Goal: Find specific page/section

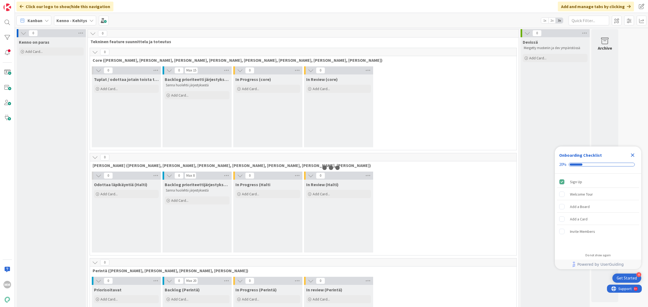
click at [90, 20] on icon at bounding box center [91, 20] width 4 height 4
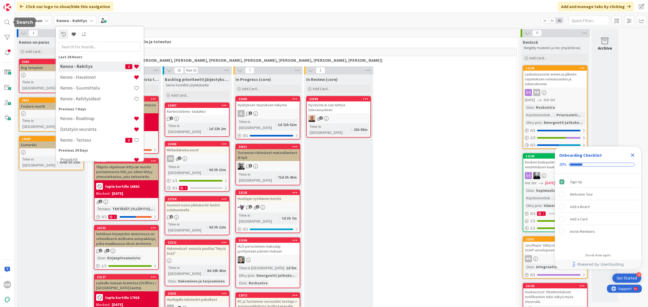
drag, startPoint x: 4, startPoint y: 22, endPoint x: 28, endPoint y: 21, distance: 23.5
click at [5, 22] on div at bounding box center [7, 22] width 11 height 11
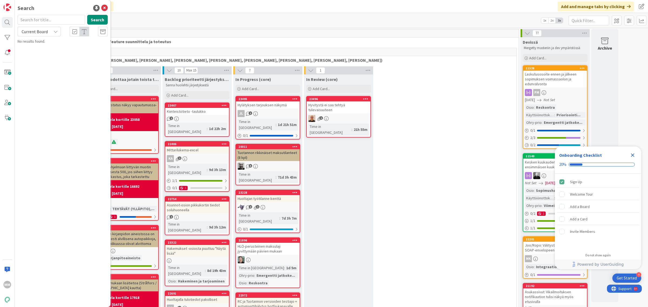
click at [31, 18] on input "text" at bounding box center [52, 20] width 68 height 10
type input "koontilasku"
click at [45, 32] on span "Current Board" at bounding box center [35, 31] width 26 height 5
click at [52, 55] on span "All Boards" at bounding box center [49, 54] width 56 height 8
click at [87, 48] on span "layout kielisyys (en,sv)" at bounding box center [77, 47] width 37 height 5
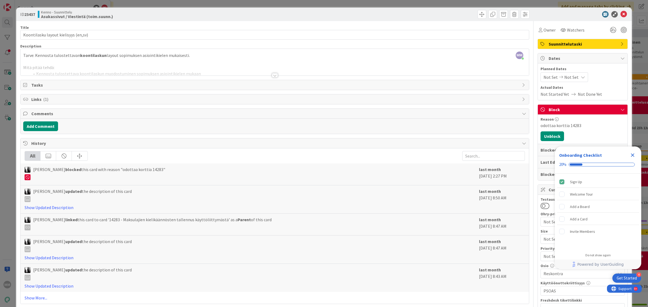
click at [165, 170] on span "[PERSON_NAME] blocked this card with reason "odottaa korttia 14283"" at bounding box center [99, 173] width 132 height 14
click at [634, 156] on icon "Close Checklist" at bounding box center [633, 156] width 4 height 4
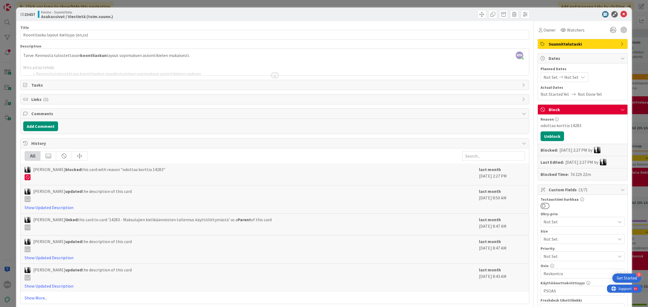
click at [161, 172] on span "[PERSON_NAME] blocked this card with reason "odottaa korttia 14283"" at bounding box center [99, 173] width 132 height 14
click at [161, 171] on span "[PERSON_NAME] blocked this card with reason "odottaa korttia 14283"" at bounding box center [99, 173] width 132 height 14
copy span "14283"
click at [621, 14] on icon at bounding box center [624, 14] width 6 height 6
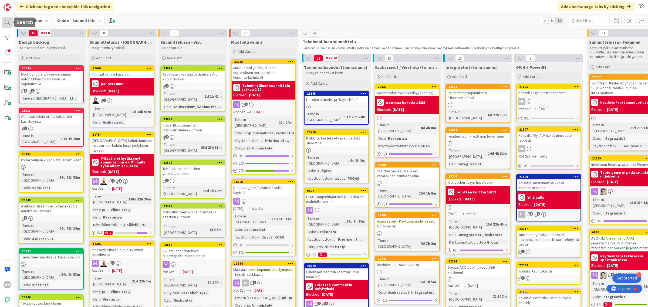
click at [9, 22] on div at bounding box center [7, 22] width 11 height 11
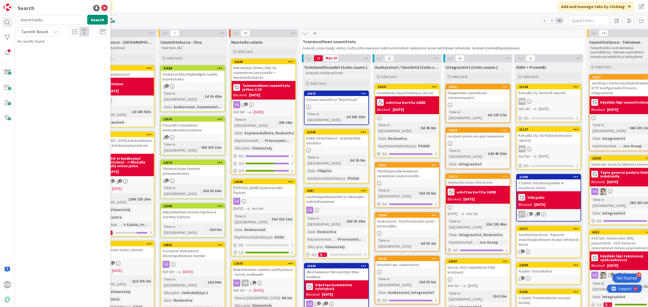
click at [39, 21] on input "koontilasku" at bounding box center [52, 20] width 68 height 10
type input "14283"
click at [51, 31] on div "Current Board" at bounding box center [39, 32] width 43 height 10
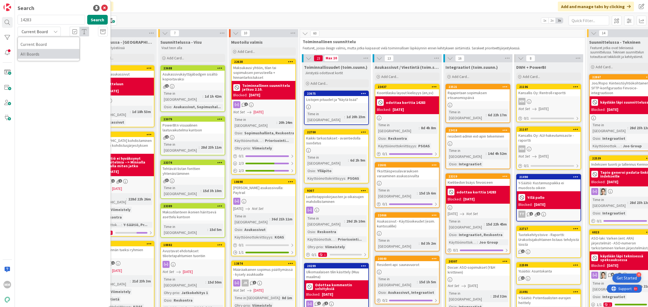
click at [50, 53] on span "All Boards" at bounding box center [49, 54] width 56 height 8
click at [99, 18] on button "Search" at bounding box center [97, 20] width 21 height 10
click at [78, 44] on div "Kenno - Kehitys › Odottaa läpikäyntiä (Halti)" at bounding box center [66, 42] width 83 height 5
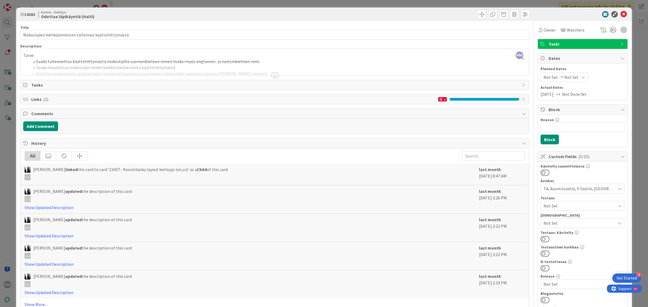
click at [273, 77] on div at bounding box center [275, 75] width 6 height 4
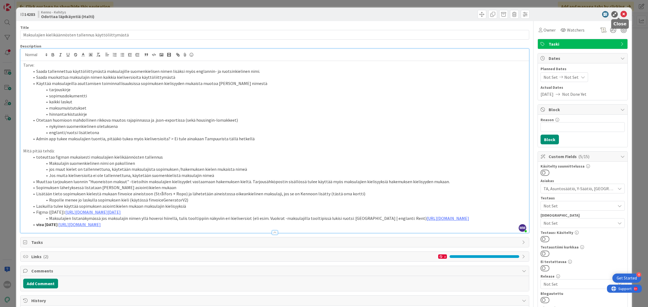
click at [621, 16] on icon at bounding box center [624, 14] width 6 height 6
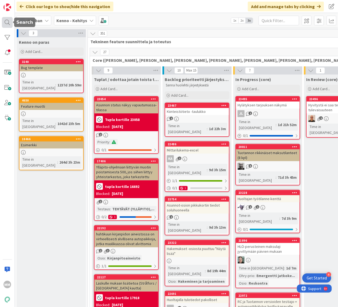
click at [9, 21] on div at bounding box center [7, 22] width 11 height 11
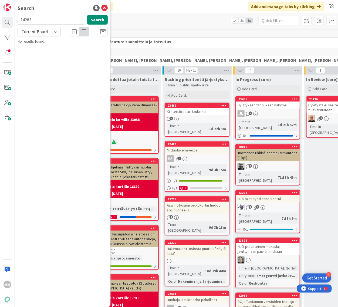
click at [50, 21] on input "14283" at bounding box center [52, 20] width 68 height 10
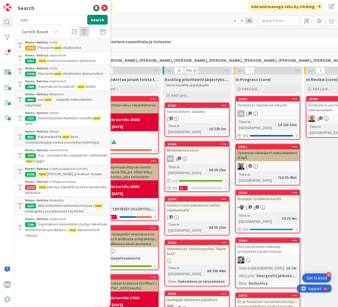
click at [49, 32] on div "Current Board" at bounding box center [39, 32] width 43 height 10
click at [56, 56] on span "All Boards" at bounding box center [49, 54] width 56 height 8
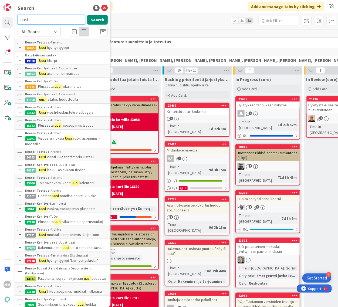
click at [43, 19] on input "uusi" at bounding box center [52, 20] width 68 height 10
type input "uusi rajain"
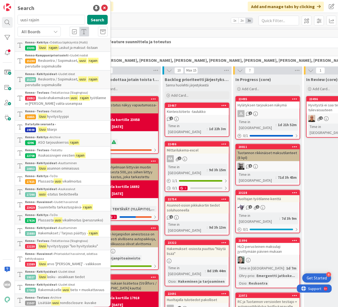
scroll to position [363, 0]
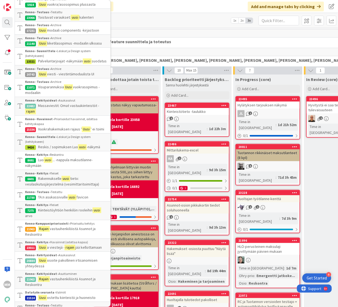
click at [68, 126] on div "Kenno - Havainnot › Priorisoidut havainnot, odottaa kehityskapaa" at bounding box center [66, 122] width 83 height 10
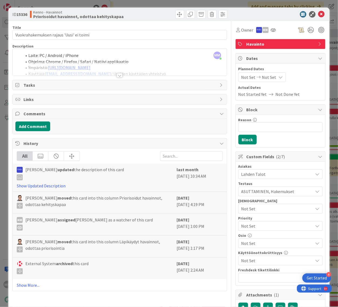
click at [117, 74] on div at bounding box center [120, 75] width 6 height 4
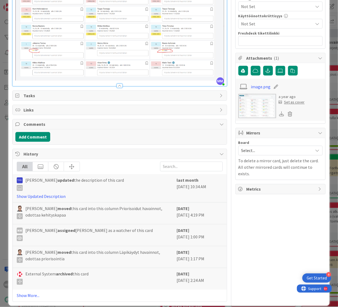
scroll to position [241, 0]
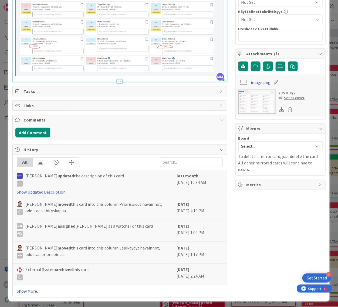
click at [25, 288] on link "Show More..." at bounding box center [120, 291] width 206 height 6
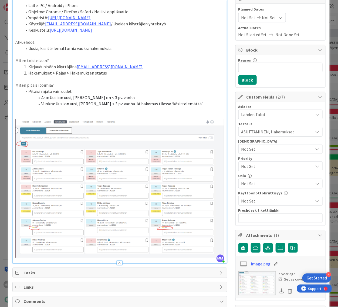
scroll to position [0, 0]
